Goal: Task Accomplishment & Management: Manage account settings

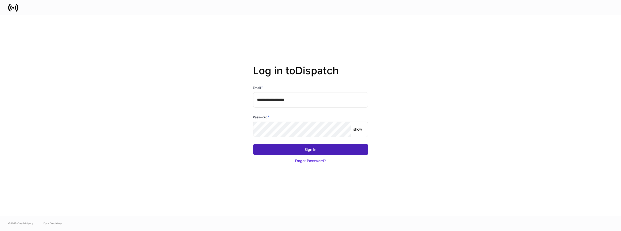
click at [297, 152] on button "Sign In" at bounding box center [310, 149] width 115 height 11
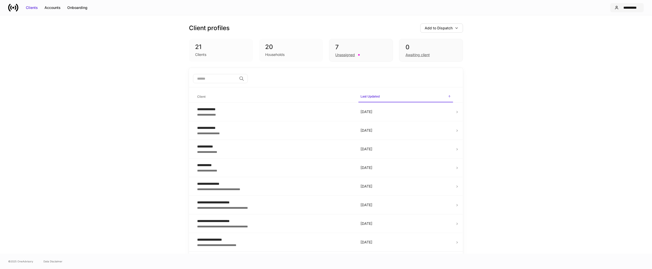
click at [624, 7] on div "**********" at bounding box center [630, 7] width 19 height 5
click at [601, 32] on div "Settings" at bounding box center [600, 31] width 14 height 5
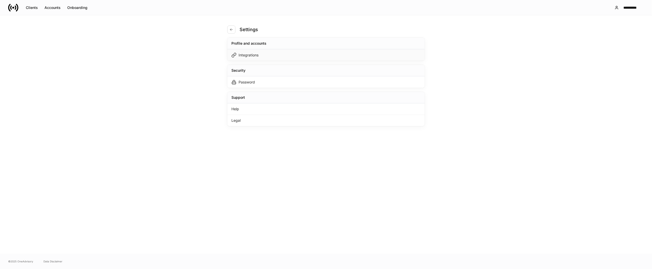
click at [246, 55] on div "Integrations" at bounding box center [248, 55] width 20 height 5
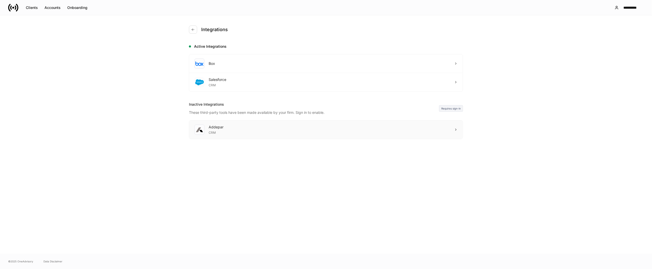
click at [429, 121] on div "Addepar CRM" at bounding box center [325, 130] width 273 height 18
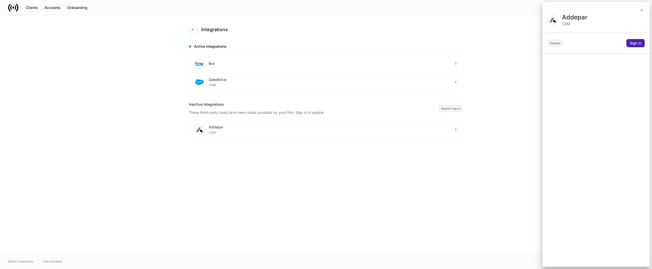
click at [636, 42] on div "Sign in" at bounding box center [635, 43] width 12 height 5
click at [631, 43] on div "Sign in" at bounding box center [635, 43] width 12 height 5
click at [625, 43] on div "Disabled Sign in" at bounding box center [595, 43] width 97 height 8
click at [625, 44] on div "Disabled Sign in" at bounding box center [595, 43] width 97 height 8
click at [589, 54] on div "Addepar CRM Disabled Sign in" at bounding box center [595, 140] width 107 height 254
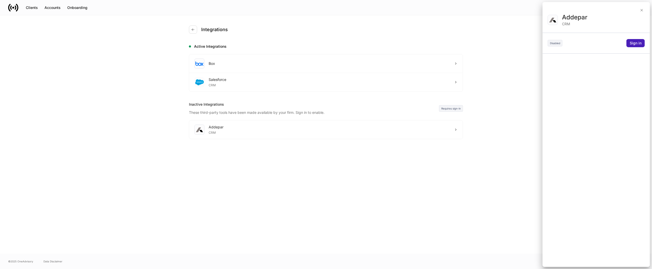
click at [630, 41] on div "Sign in" at bounding box center [635, 43] width 12 height 5
drag, startPoint x: 630, startPoint y: 41, endPoint x: 564, endPoint y: 113, distance: 98.0
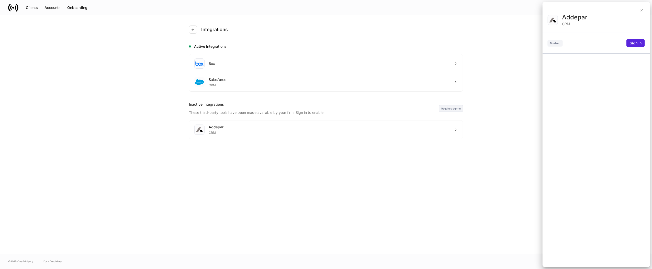
click at [624, 47] on div "Disabled Sign in" at bounding box center [595, 43] width 97 height 8
